Goal: Find specific page/section: Find specific page/section

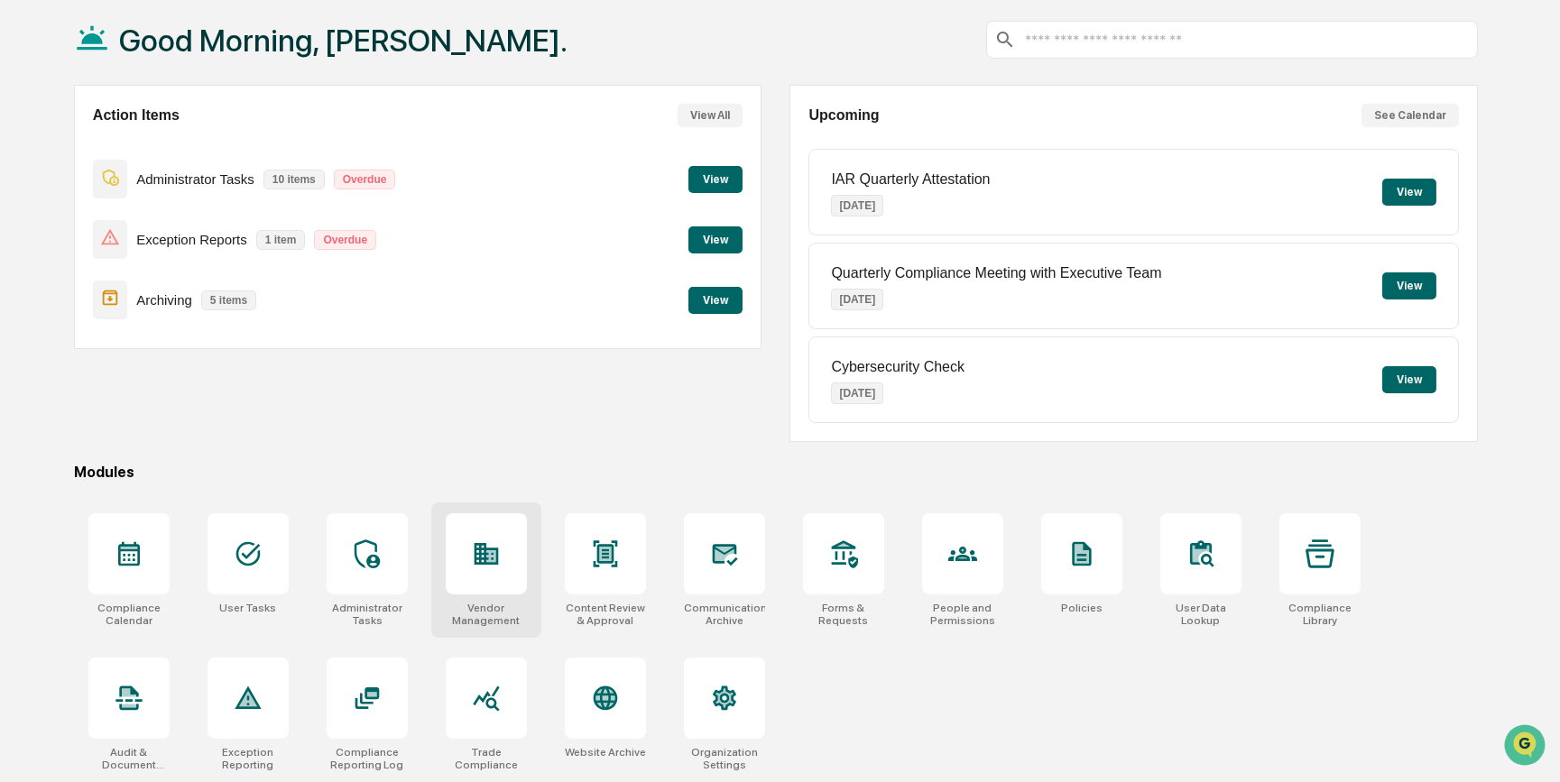
click at [498, 545] on icon at bounding box center [486, 554] width 29 height 29
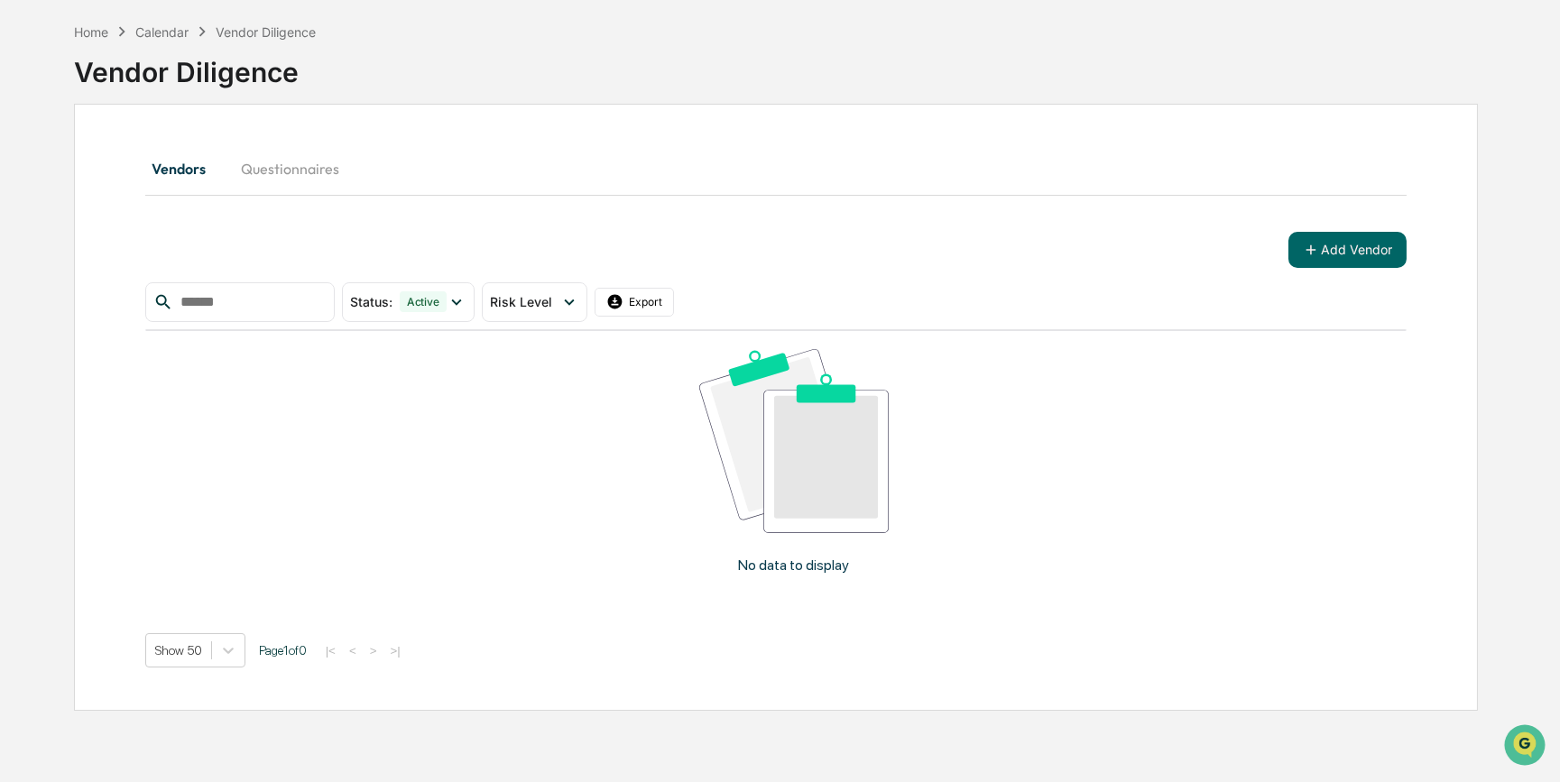
scroll to position [85, 0]
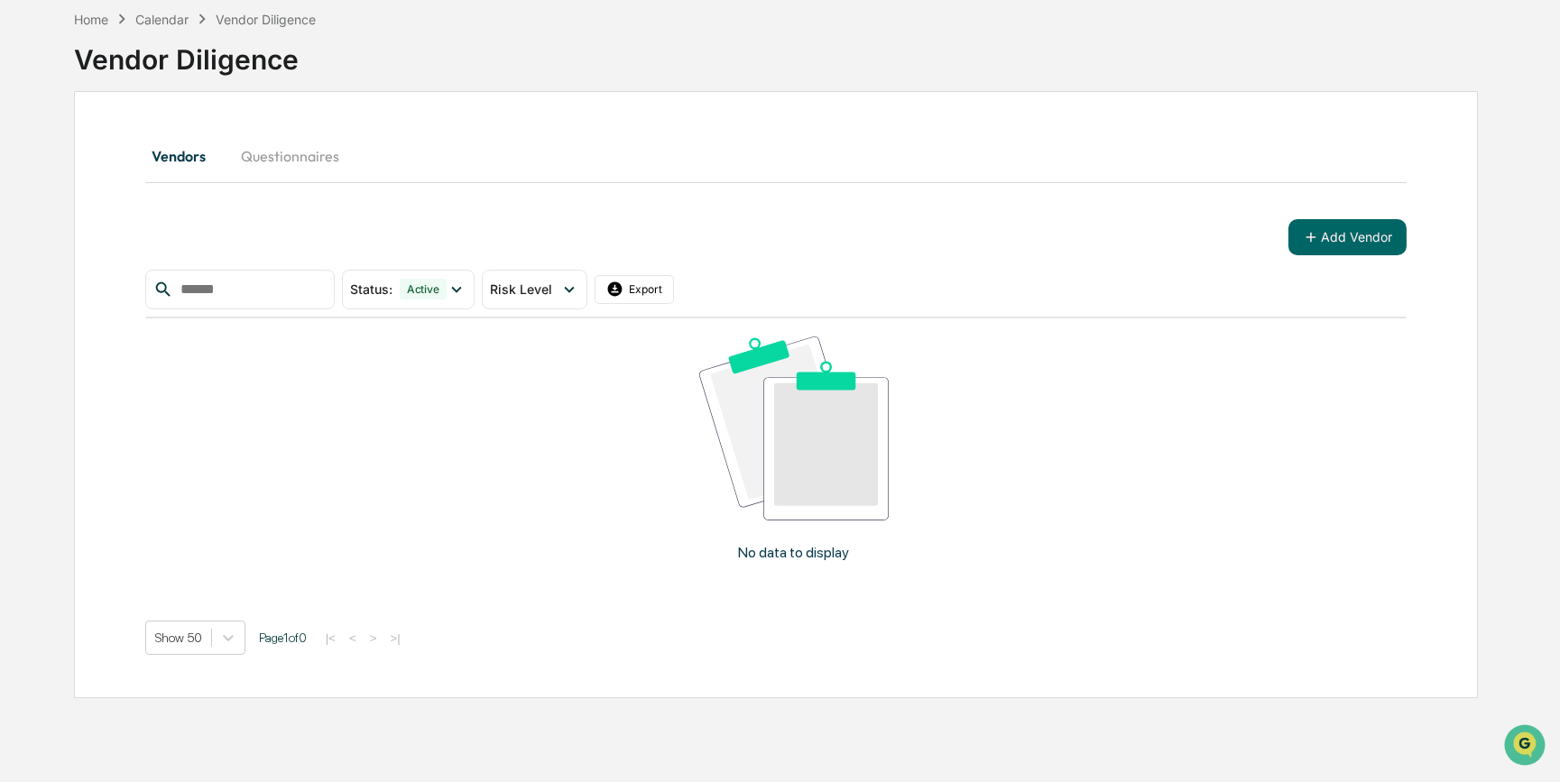
click at [282, 162] on button "Questionnaires" at bounding box center [290, 155] width 127 height 43
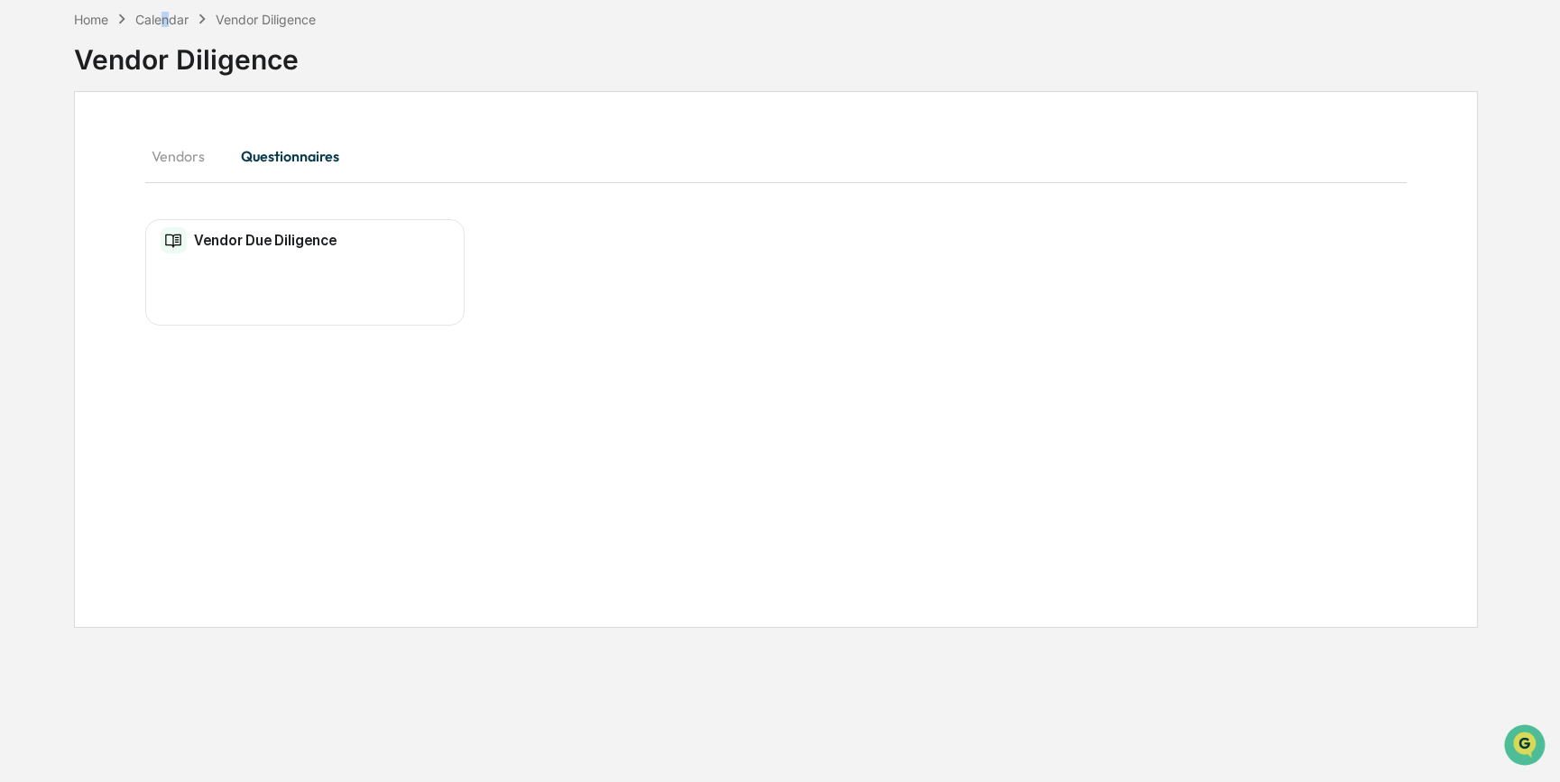
click at [165, 14] on div "Home Calendar Vendor Diligence Vendor Diligence" at bounding box center [776, 46] width 1404 height 90
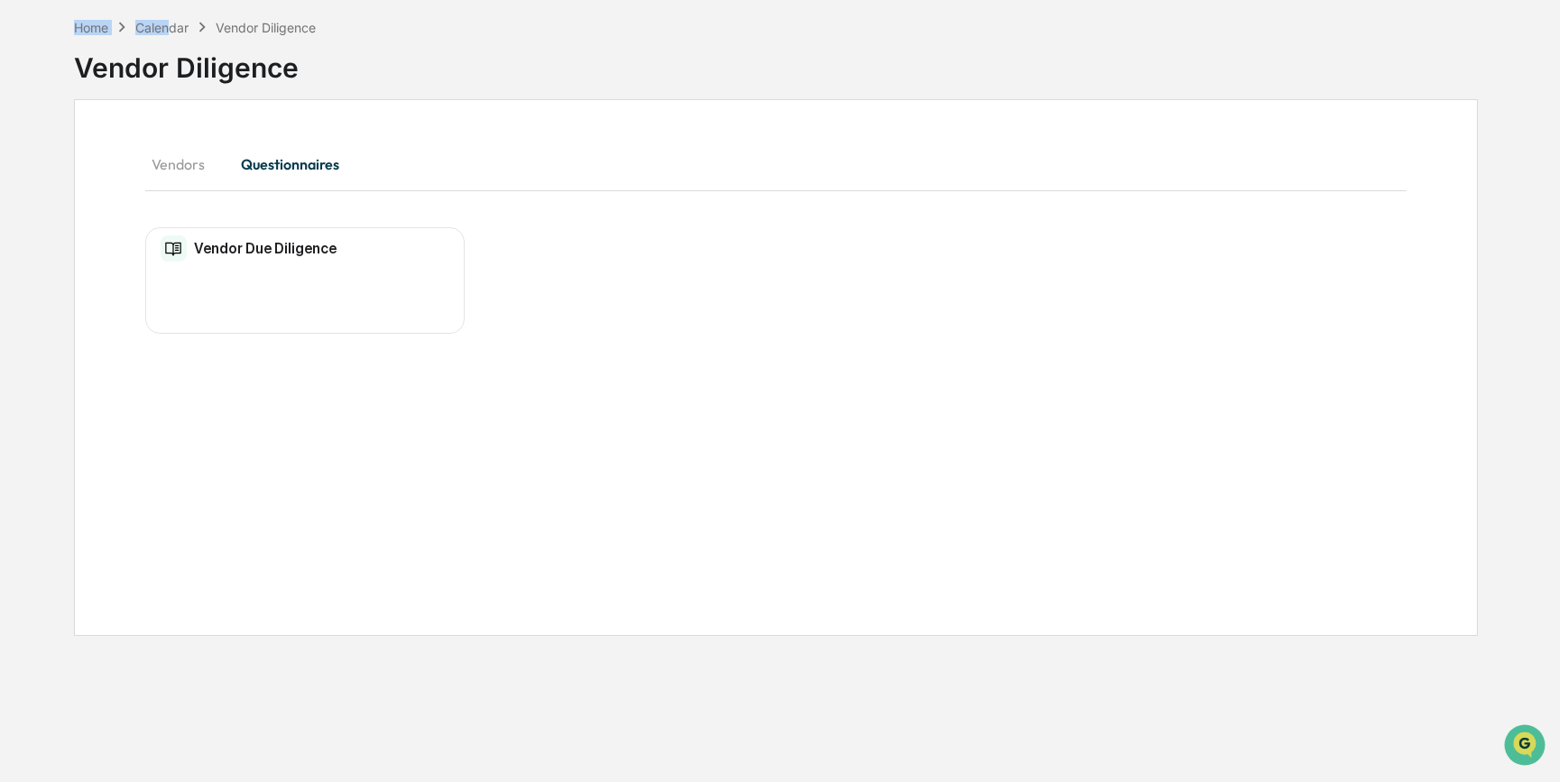
drag, startPoint x: 165, startPoint y: 14, endPoint x: 153, endPoint y: 32, distance: 20.8
click at [153, 32] on div "Calendar" at bounding box center [161, 27] width 53 height 15
click at [97, 23] on div "Home" at bounding box center [91, 27] width 34 height 15
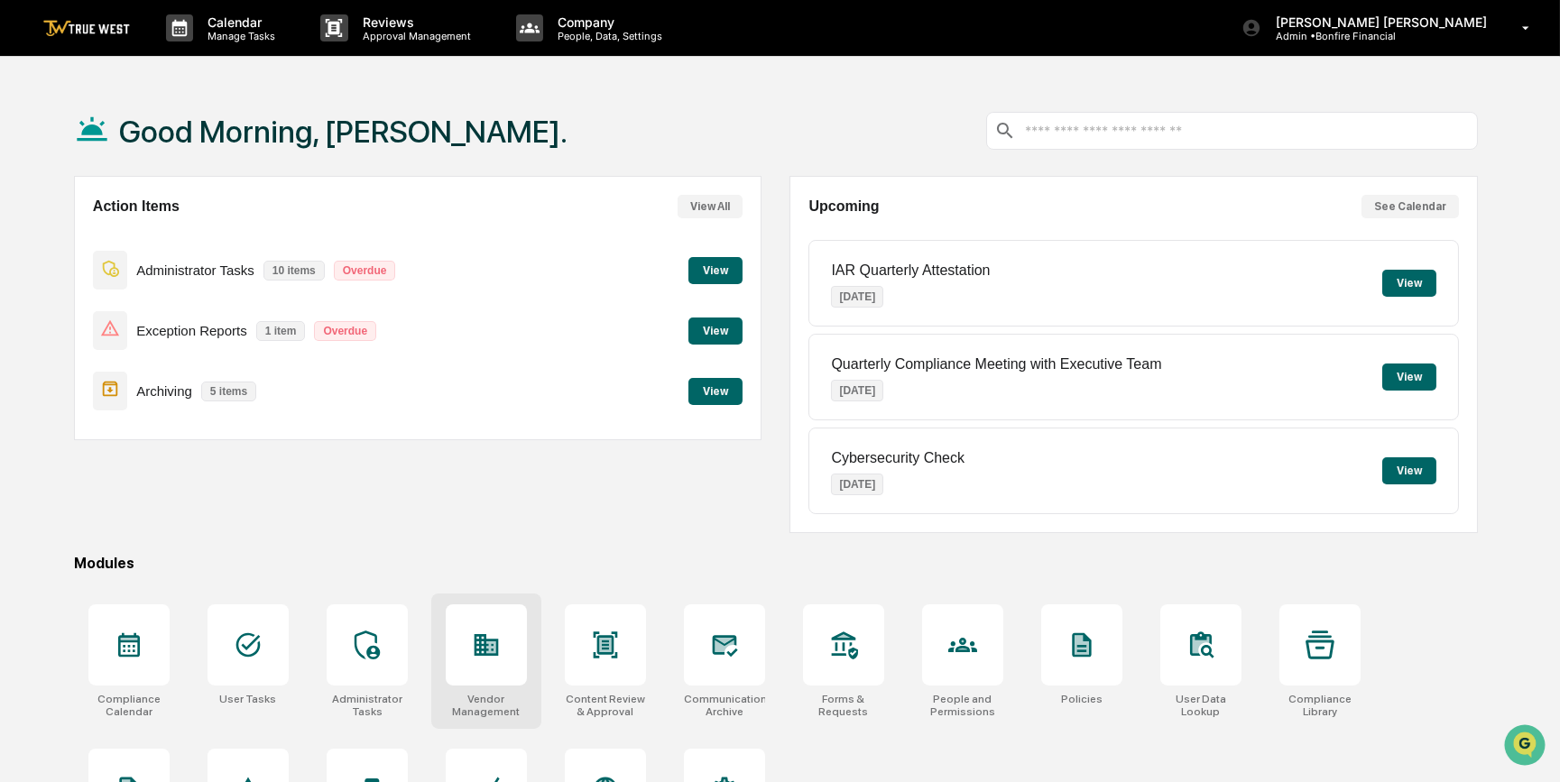
click at [495, 662] on div at bounding box center [486, 645] width 81 height 81
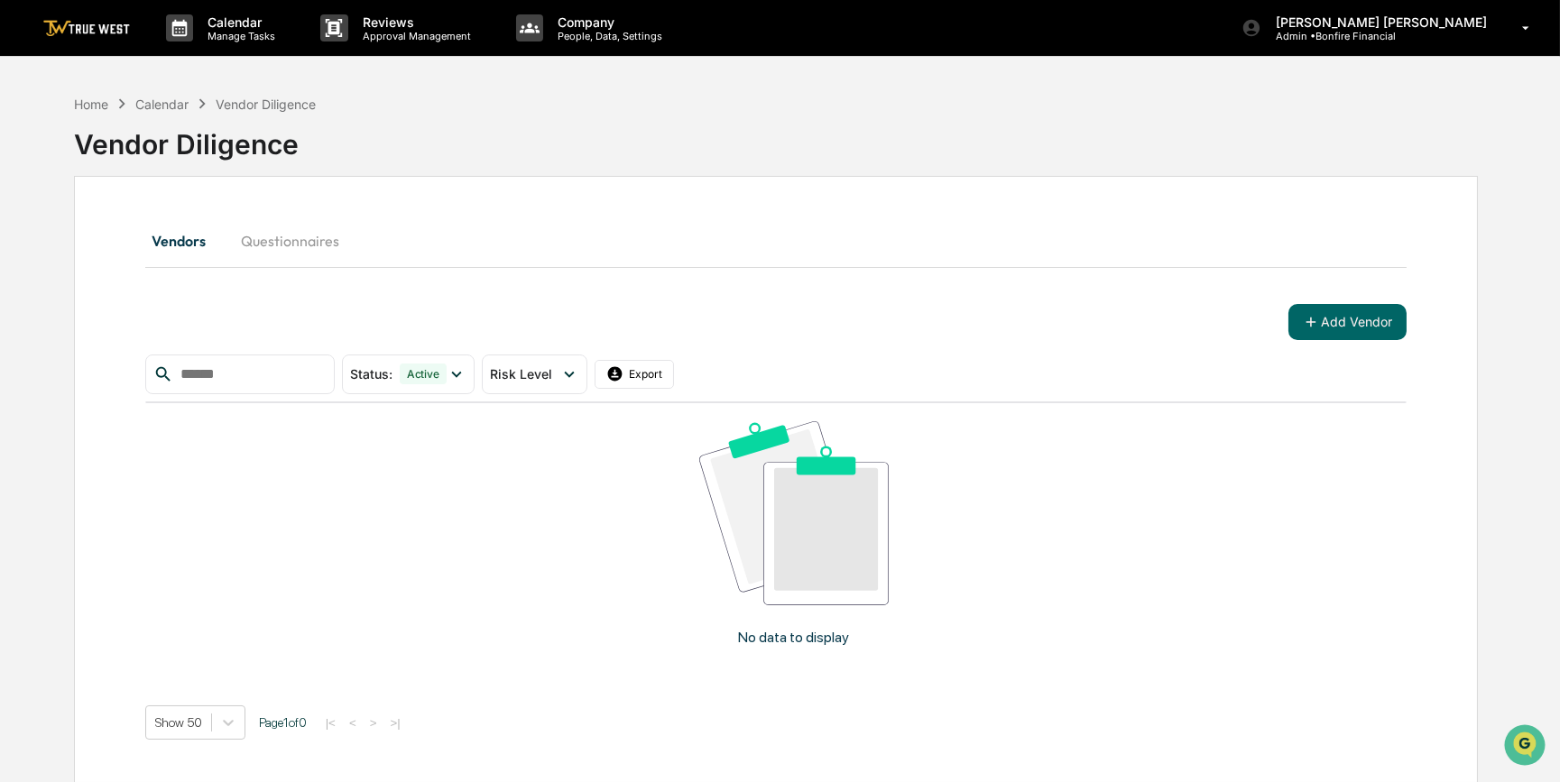
click at [266, 243] on button "Questionnaires" at bounding box center [290, 240] width 127 height 43
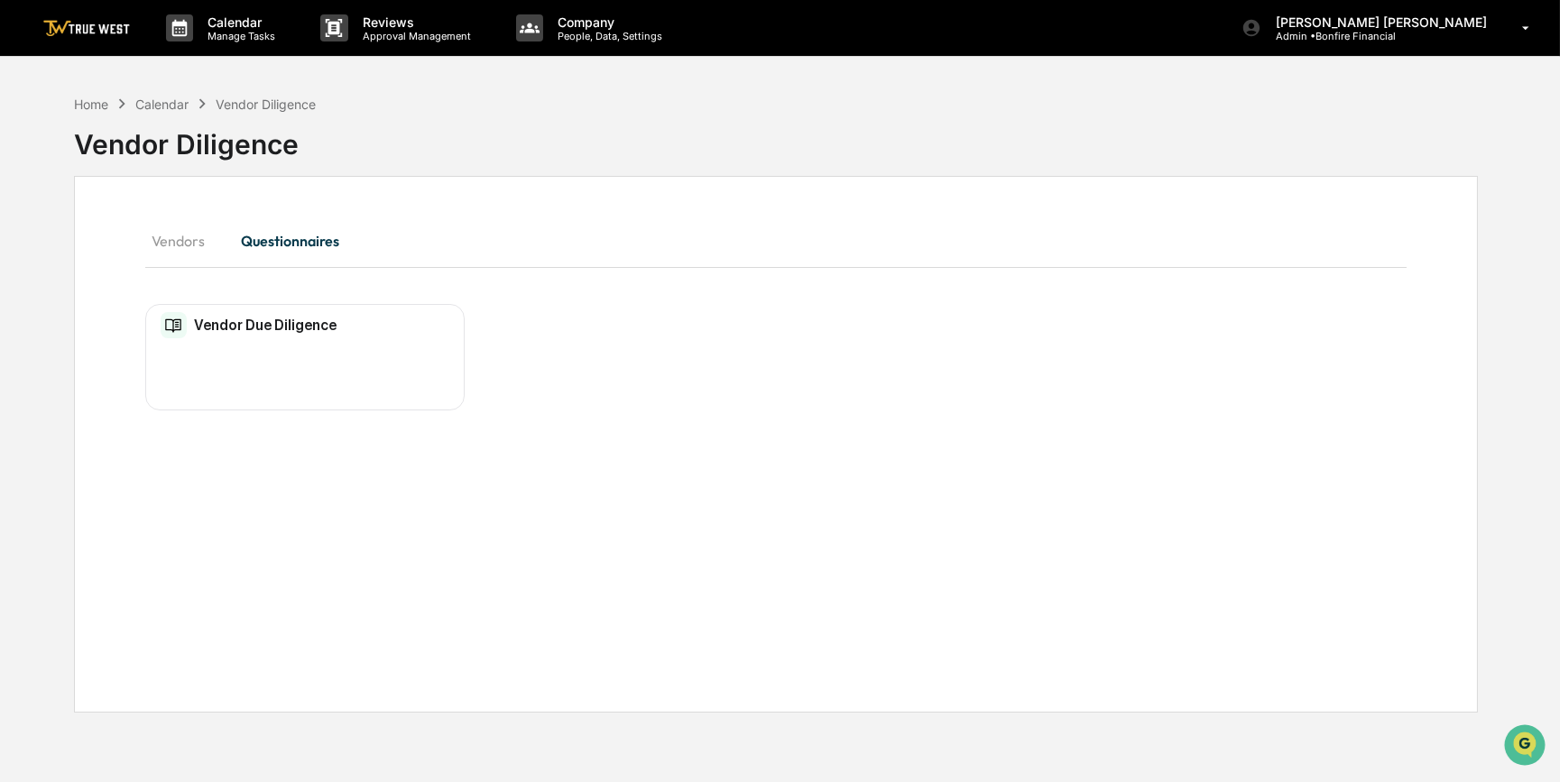
click at [245, 330] on h2 "Vendor Due Diligence" at bounding box center [265, 325] width 143 height 17
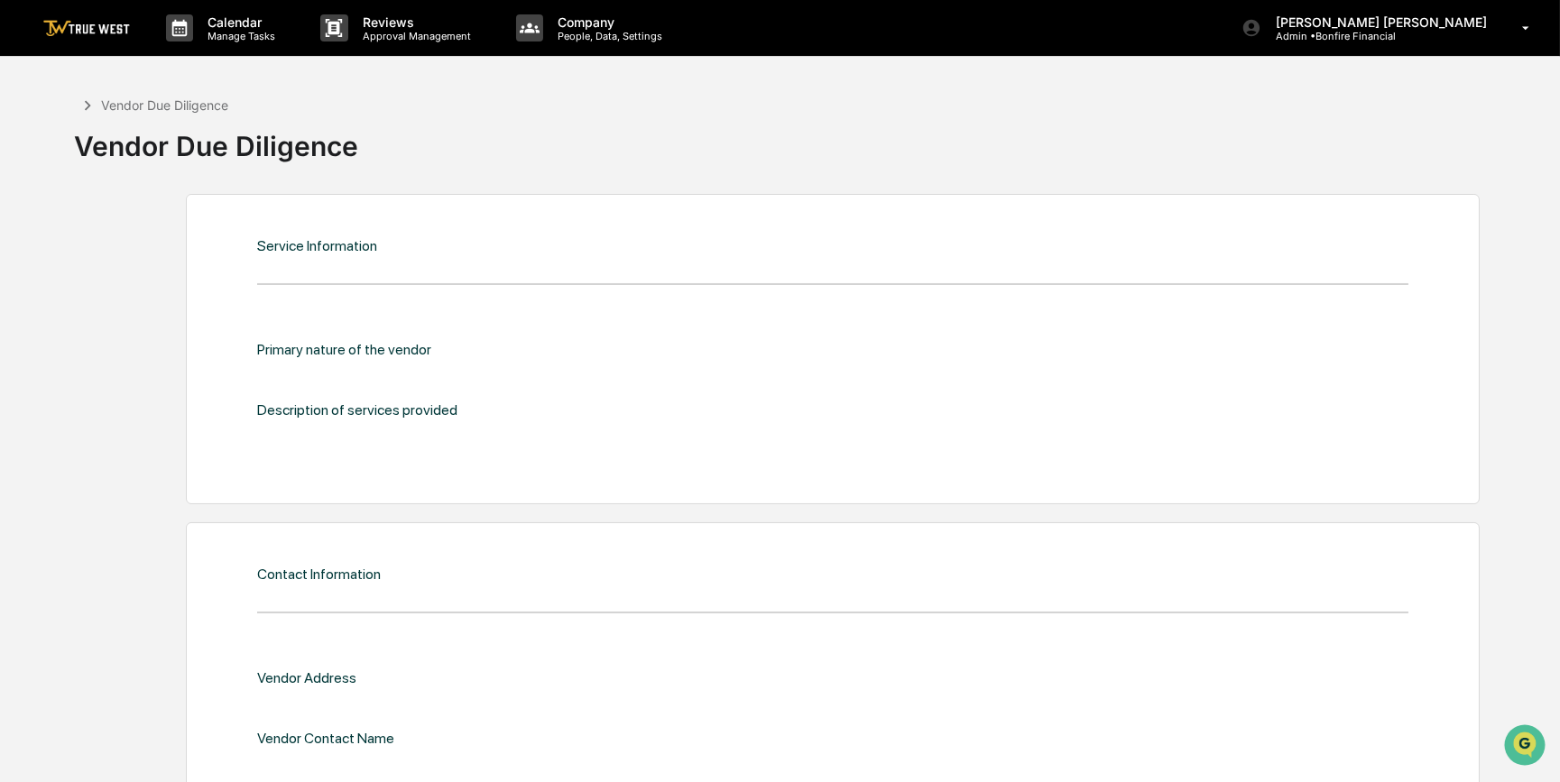
click at [66, 15] on link at bounding box center [97, 28] width 108 height 56
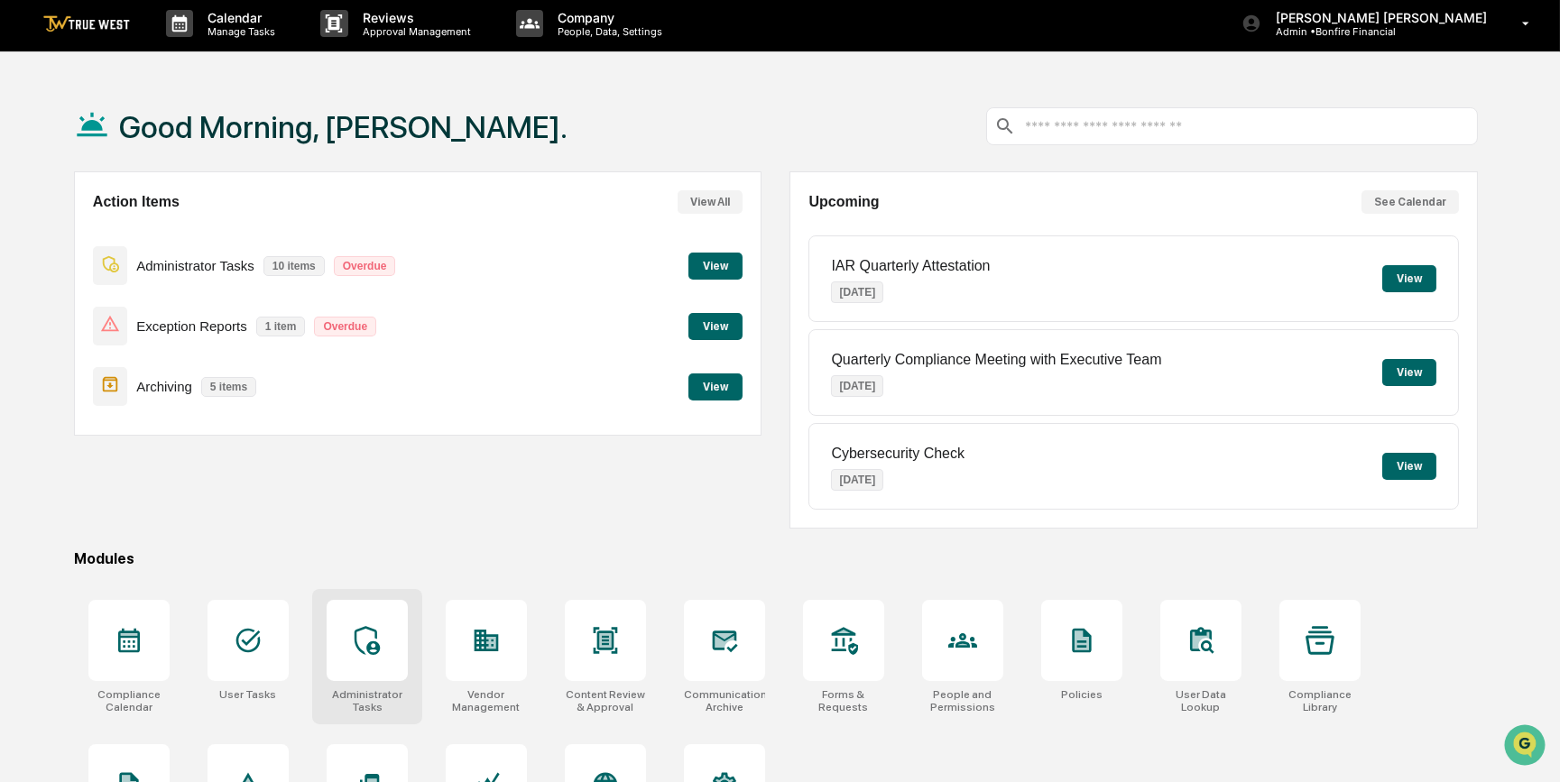
scroll to position [93, 0]
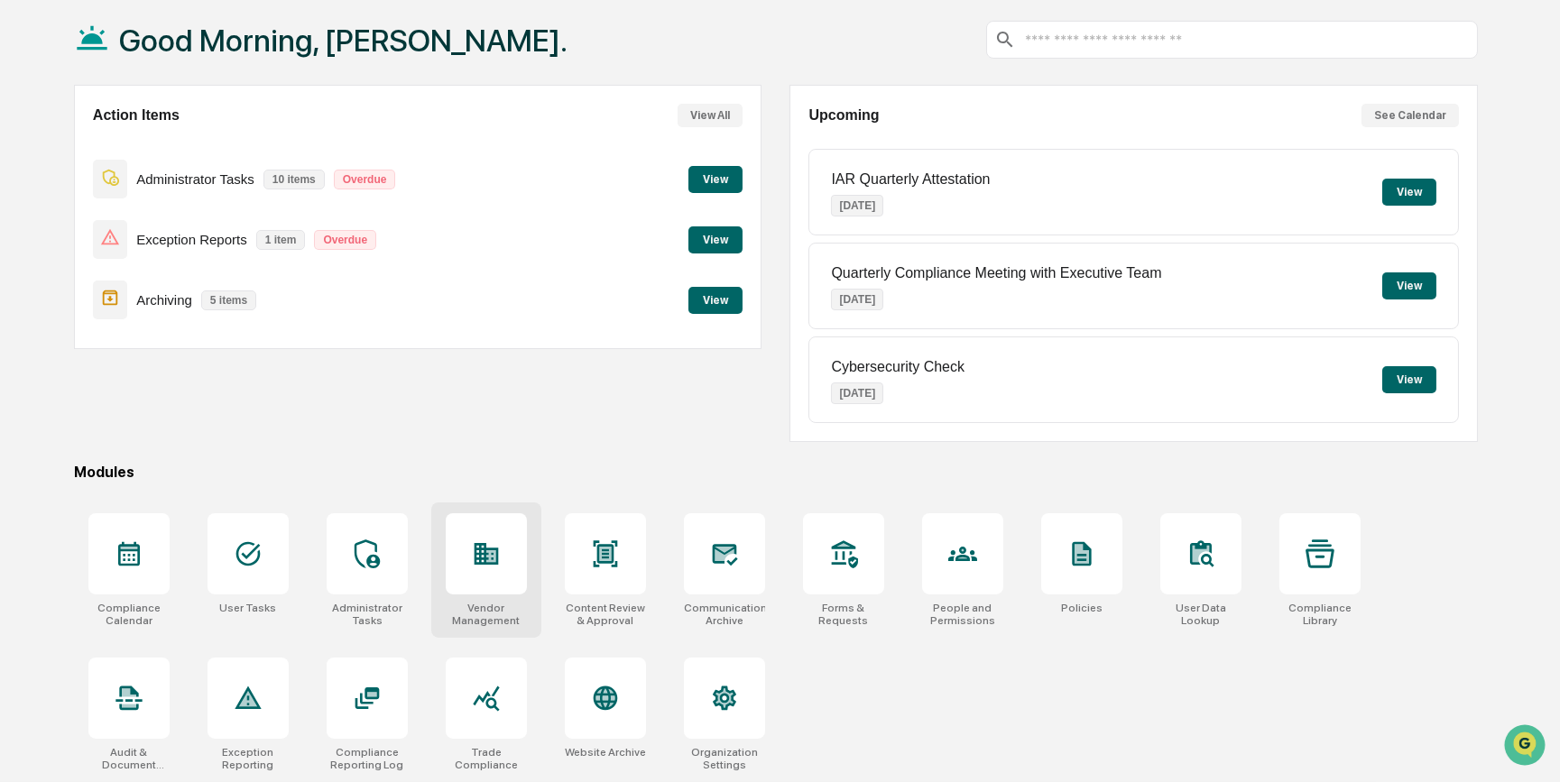
click at [494, 556] on icon at bounding box center [491, 557] width 10 height 12
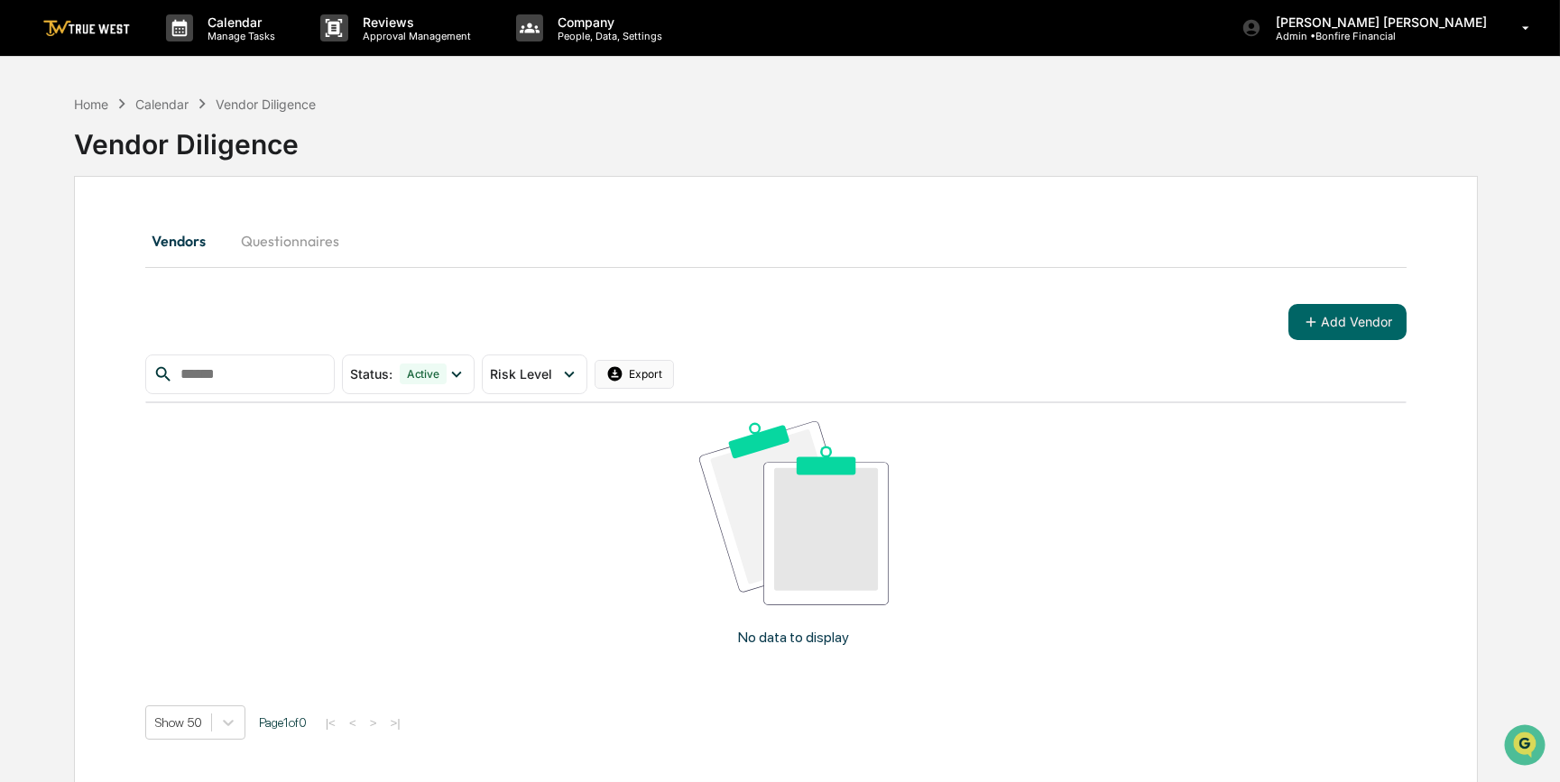
click at [626, 361] on html "Calendar Manage Tasks Reviews Approval Management Company People, Data, Setting…" at bounding box center [780, 391] width 1560 height 782
click at [598, 373] on html "Calendar Manage Tasks Reviews Approval Management Company People, Data, Setting…" at bounding box center [784, 391] width 1569 height 782
click at [552, 374] on span "Risk Level" at bounding box center [521, 373] width 62 height 15
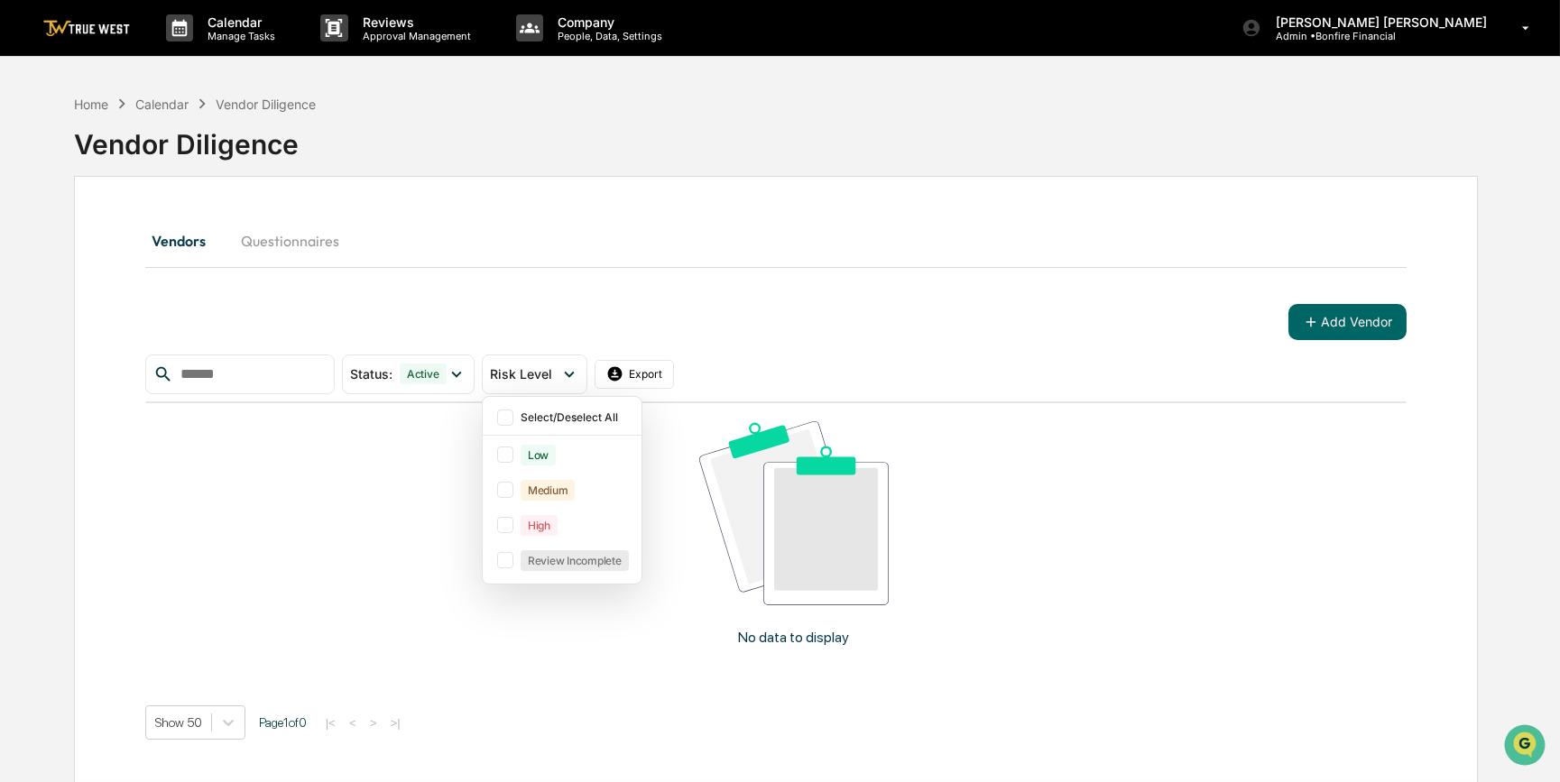
click at [153, 106] on div "Calendar" at bounding box center [161, 104] width 53 height 15
